Goal: Task Accomplishment & Management: Use online tool/utility

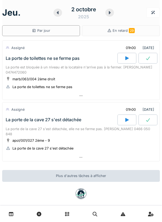
click at [59, 12] on icon at bounding box center [57, 13] width 5 height 4
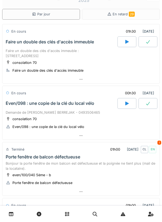
scroll to position [18, 0]
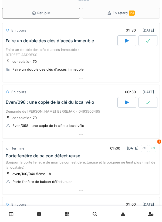
click at [97, 113] on div "Demande de [PERSON_NAME] BERREJAK - 0493506465" at bounding box center [81, 111] width 151 height 5
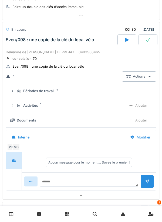
scroll to position [81, 0]
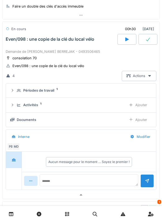
click at [100, 108] on div "Activités 1" at bounding box center [69, 105] width 105 height 5
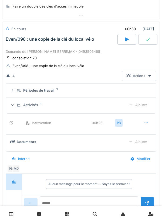
click at [99, 108] on div "Activités 1 Ajouter" at bounding box center [80, 105] width 141 height 10
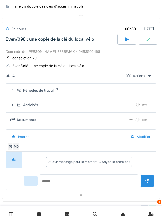
click at [137, 104] on div "Ajouter" at bounding box center [138, 105] width 28 height 10
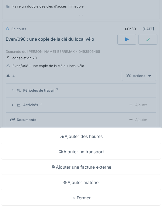
click at [97, 180] on div "Ajouter matériel" at bounding box center [80, 182] width 159 height 15
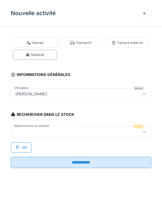
click at [97, 131] on div at bounding box center [72, 132] width 118 height 6
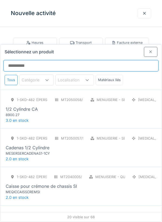
click at [111, 60] on input "Sélectionnez un produit" at bounding box center [81, 65] width 155 height 11
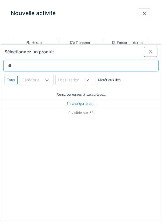
type input "***"
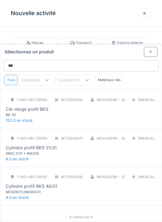
click at [102, 95] on div "1-SKD-482 (PAUL) MT2050005/999/007 Menuiserie - Serrurerie [MEDICAL_DATA] Clé v…" at bounding box center [81, 106] width 151 height 23
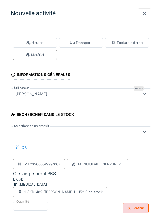
scroll to position [0, 0]
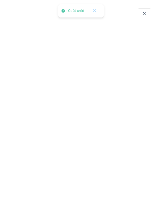
scroll to position [0, 0]
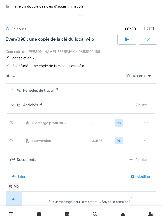
click at [80, 106] on div "Activités 2" at bounding box center [69, 105] width 105 height 5
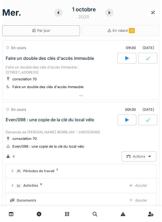
click at [100, 78] on div "consolation 70 Faire un double des clés d'accès immeuble" at bounding box center [81, 82] width 151 height 13
click at [101, 75] on div "Faire un double des clés d'accès immeuble : [STREET_ADDRESS]" at bounding box center [81, 70] width 151 height 10
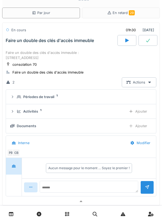
scroll to position [19, 0]
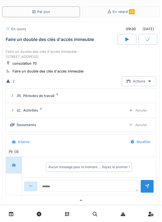
click at [137, 112] on div "Ajouter" at bounding box center [138, 111] width 28 height 10
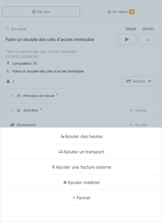
click at [98, 191] on div "Ajouter matériel" at bounding box center [80, 182] width 159 height 15
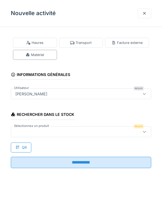
click at [88, 136] on div at bounding box center [81, 132] width 140 height 11
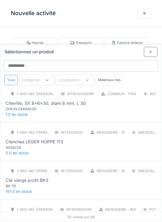
scroll to position [130, 0]
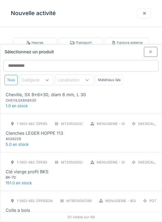
click at [96, 158] on div "1-SKD-482 (PAUL) MT2050005/999/007 Menuiserie - Serrurerie [MEDICAL_DATA] Clé v…" at bounding box center [81, 169] width 151 height 23
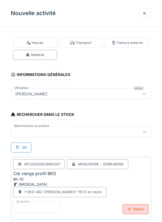
click at [54, 205] on input "*" at bounding box center [37, 207] width 48 height 11
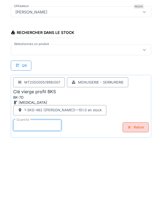
scroll to position [28, 0]
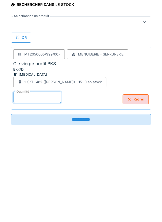
type input "*"
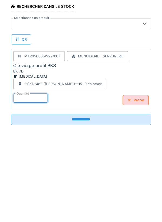
click at [98, 207] on input "**********" at bounding box center [81, 201] width 140 height 11
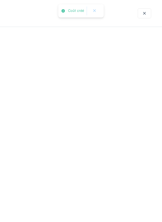
scroll to position [0, 0]
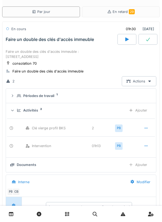
click at [97, 59] on div "Faire un double des clés d'accès immeuble : [STREET_ADDRESS]" at bounding box center [81, 54] width 151 height 10
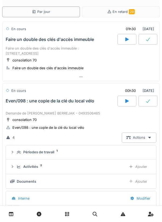
click at [89, 106] on div "Even/098 : une copie de la clé du local vélo" at bounding box center [61, 101] width 113 height 11
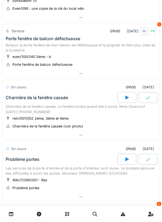
scroll to position [138, 0]
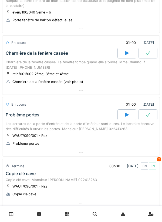
click at [92, 70] on div "Charnière de la fenêtre cassée. La fenêtre tombe quand elle s'ouvre. Mme Channo…" at bounding box center [81, 65] width 151 height 10
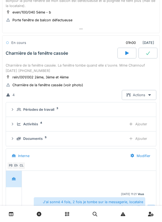
scroll to position [193, 0]
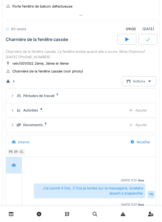
click at [136, 110] on div "Ajouter" at bounding box center [138, 111] width 28 height 10
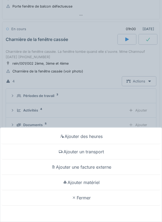
click at [97, 183] on div "Ajouter matériel" at bounding box center [80, 182] width 159 height 15
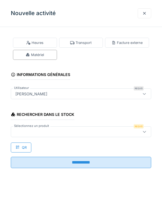
click at [106, 133] on div at bounding box center [72, 132] width 118 height 6
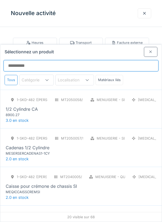
click at [100, 60] on input "Sélectionnez un produit" at bounding box center [81, 65] width 155 height 11
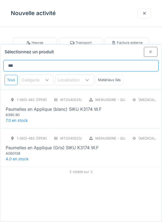
type input "****"
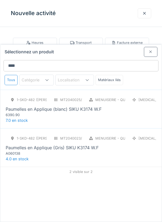
click at [101, 97] on div "1-SKD-482 (PAUL) MT2040025/999/007 Menuiserie - Quincaillerie [MEDICAL_DATA] Pa…" at bounding box center [81, 106] width 151 height 23
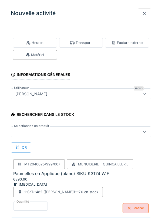
scroll to position [0, 0]
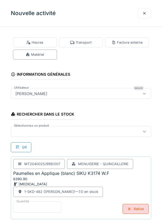
click at [51, 206] on input "*" at bounding box center [37, 207] width 48 height 11
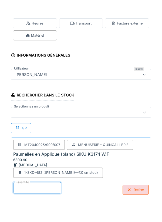
scroll to position [26, 0]
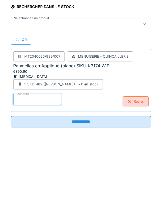
type input "*"
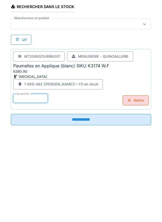
click at [88, 204] on input "**********" at bounding box center [81, 201] width 140 height 11
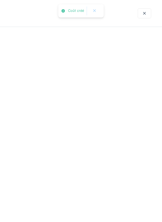
scroll to position [0, 0]
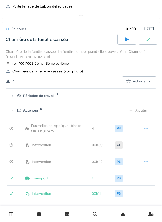
click at [86, 50] on div "Charnière de la fenêtre cassée. La fenêtre tombe quand elle s'ouvre. Mme Channo…" at bounding box center [81, 54] width 151 height 10
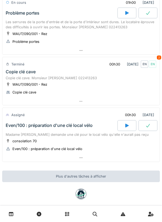
scroll to position [288, 0]
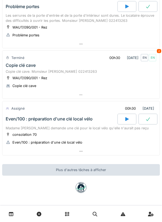
click at [88, 123] on div "Even/100 : préparation d'une clé local vélo" at bounding box center [61, 119] width 113 height 11
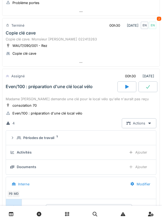
scroll to position [363, 0]
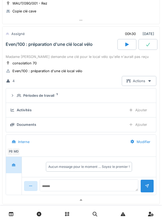
click at [136, 111] on div "Ajouter" at bounding box center [138, 110] width 28 height 10
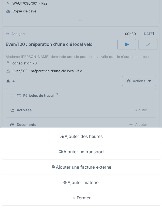
click at [101, 138] on div "Ajouter des heures" at bounding box center [80, 136] width 159 height 15
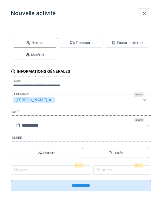
click at [89, 125] on input "**********" at bounding box center [81, 125] width 140 height 11
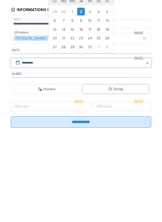
click at [72, 76] on div "1" at bounding box center [72, 73] width 7 height 7
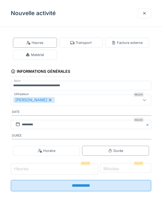
click at [58, 170] on input "Heures" at bounding box center [54, 169] width 87 height 11
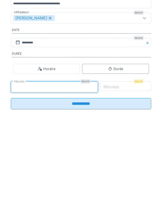
type input "*"
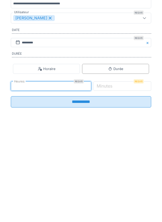
click at [113, 171] on label "Minutes" at bounding box center [105, 168] width 18 height 6
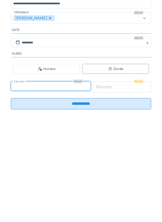
click at [121, 173] on input "*" at bounding box center [122, 169] width 59 height 11
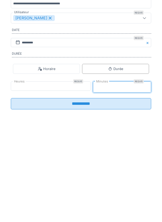
type input "**"
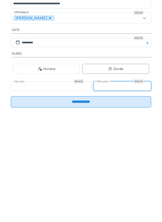
click at [100, 190] on input "**********" at bounding box center [81, 183] width 140 height 11
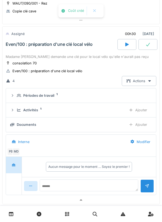
click at [135, 111] on div "Ajouter" at bounding box center [138, 110] width 28 height 10
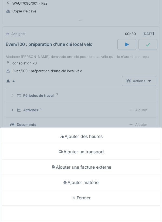
click at [95, 184] on div "Ajouter matériel" at bounding box center [80, 182] width 159 height 15
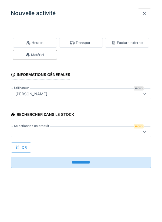
click at [90, 133] on div at bounding box center [72, 132] width 118 height 6
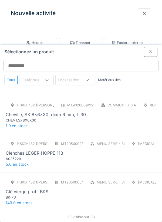
scroll to position [136, 0]
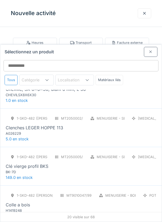
click at [90, 152] on div "1-SKD-482 (PAUL) MT2050005/999/007 Menuiserie - Serrurerie [MEDICAL_DATA] Clé v…" at bounding box center [81, 163] width 151 height 23
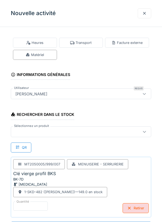
scroll to position [0, 0]
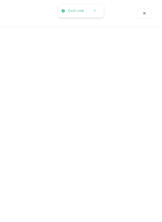
scroll to position [0, 0]
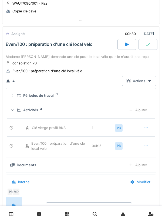
click at [98, 56] on div "Madame [PERSON_NAME] demande une clé pour le local vélo qu'elle n'aurait pas re…" at bounding box center [81, 56] width 151 height 5
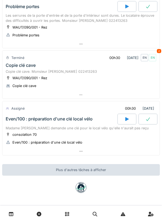
scroll to position [262, 0]
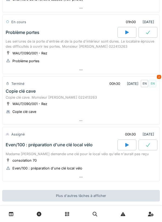
click at [77, 161] on div "consolation 70 Even/100 : préparation d'une clé local vélo" at bounding box center [81, 164] width 151 height 13
click at [83, 155] on div "Madame [PERSON_NAME] demande une clé pour le local vélo qu'elle n'aurait pas re…" at bounding box center [81, 154] width 151 height 5
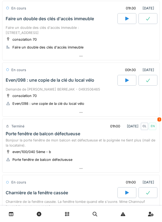
scroll to position [21, 0]
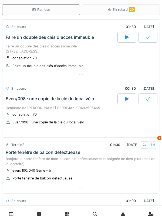
click at [95, 166] on div "Bonjour la porte fenêtre de mon balcon est défectueuse et la poignée ne tient p…" at bounding box center [81, 162] width 151 height 10
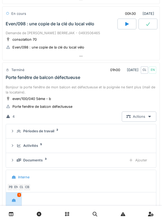
scroll to position [137, 0]
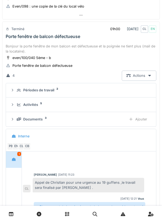
click at [97, 109] on summary "Activités 5" at bounding box center [81, 105] width 146 height 10
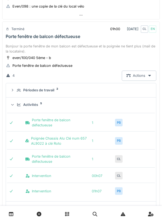
click at [90, 109] on summary "Activités 5" at bounding box center [81, 105] width 146 height 10
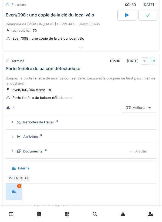
scroll to position [84, 0]
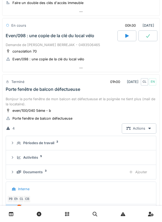
click at [82, 99] on div "Bonjour la porte fenêtre de mon balcon est défectueuse et la poignée ne tient p…" at bounding box center [81, 102] width 151 height 10
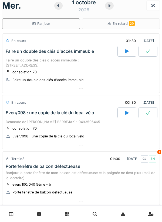
scroll to position [6, 0]
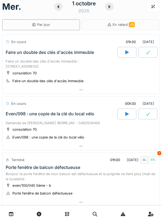
click at [86, 122] on div "Demande de [PERSON_NAME] BERREJAK - 0493506465" at bounding box center [81, 123] width 151 height 5
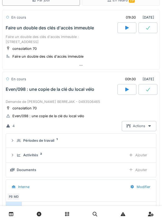
scroll to position [30, 0]
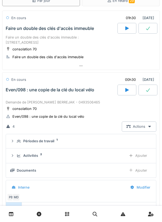
click at [79, 101] on div "Demande de [PERSON_NAME] BERREJAK - 0493506465" at bounding box center [81, 102] width 151 height 5
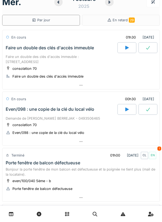
scroll to position [0, 0]
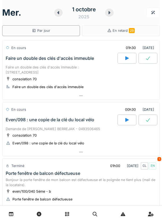
click at [85, 75] on div "Faire un double des clés d'accès immeuble : [STREET_ADDRESS]" at bounding box center [81, 70] width 151 height 10
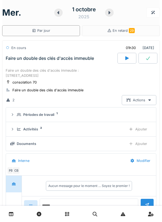
scroll to position [19, 0]
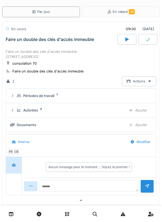
click at [18, 151] on div "CB" at bounding box center [16, 152] width 8 height 8
click at [83, 56] on div "Faire un double des clés d'accès immeuble : [STREET_ADDRESS]" at bounding box center [81, 54] width 151 height 10
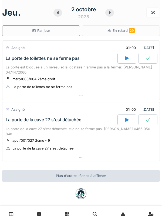
click at [86, 129] on div "La porte de la cave 27 s'est détachée, elle ne se ferme pas. [PERSON_NAME] 0466…" at bounding box center [81, 132] width 151 height 10
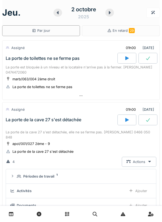
scroll to position [73, 0]
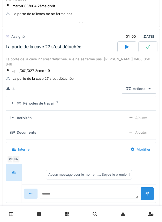
click at [78, 58] on div "La porte de la cave 27 s'est détachée, elle ne se ferme pas. [PERSON_NAME] 0466…" at bounding box center [81, 62] width 151 height 10
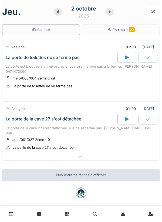
click at [88, 62] on div "La porte de toilettes ne se ferme pas" at bounding box center [61, 57] width 113 height 11
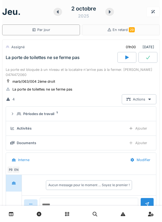
scroll to position [19, 0]
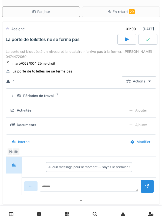
click at [75, 51] on div "La porte est bloquée à un niveau et la locataire n'arrive pas à la fermer. [PER…" at bounding box center [81, 54] width 151 height 10
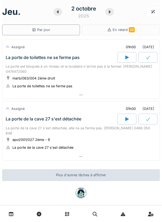
click at [129, 61] on div at bounding box center [126, 57] width 19 height 11
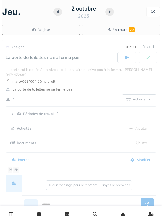
scroll to position [19, 0]
